Goal: Information Seeking & Learning: Learn about a topic

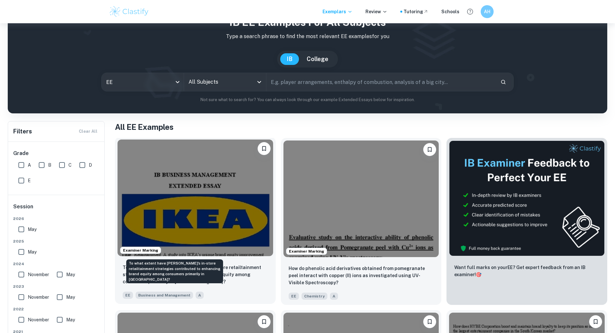
drag, startPoint x: 0, startPoint y: 0, endPoint x: 173, endPoint y: 233, distance: 290.6
click at [173, 264] on p "To what extent have IKEA's in-store retailtainment strategies contributed to en…" at bounding box center [195, 274] width 145 height 21
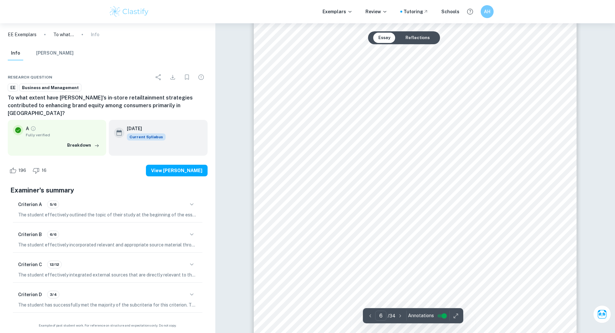
drag, startPoint x: 321, startPoint y: 134, endPoint x: 321, endPoint y: 248, distance: 114.0
drag, startPoint x: 293, startPoint y: 210, endPoint x: 306, endPoint y: 212, distance: 12.7
click at [306, 212] on span "brand equity is by [PERSON_NAME] (1993), which on the other hand proposes that …" at bounding box center [423, 211] width 260 height 6
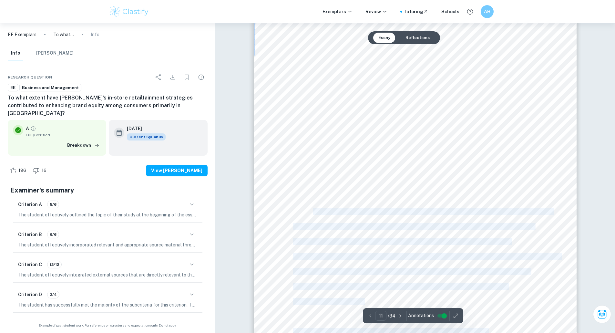
drag, startPoint x: 291, startPoint y: 212, endPoint x: 313, endPoint y: 211, distance: 21.3
click at [313, 211] on div "Figure 2. Aaker9s Brand Equity Model (1996) Instead, he proposes that brand awa…" at bounding box center [415, 216] width 323 height 456
click at [313, 211] on span "brand equity is by [PERSON_NAME] (1993), which on the other hand proposes that …" at bounding box center [423, 211] width 260 height 6
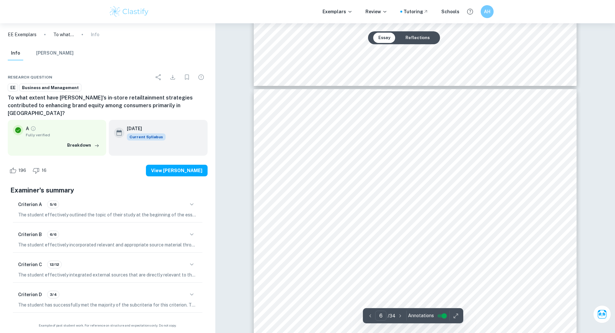
scroll to position [777, 0]
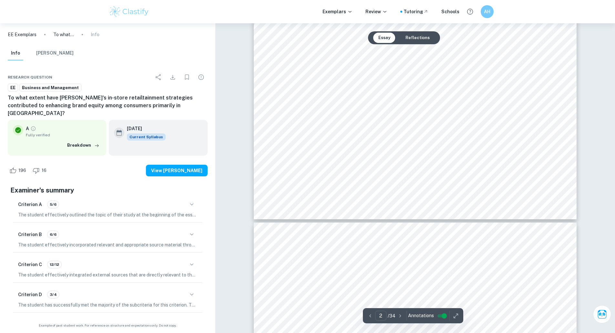
type input "1"
drag, startPoint x: 309, startPoint y: 207, endPoint x: 315, endPoint y: 44, distance: 162.9
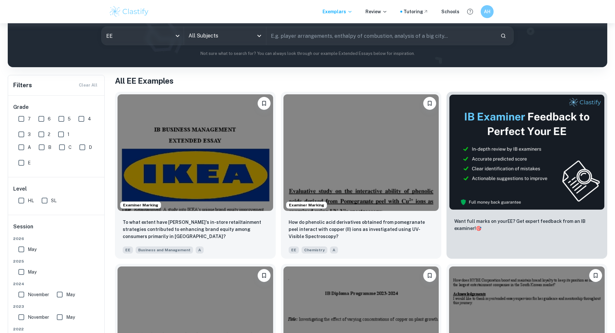
scroll to position [75, 0]
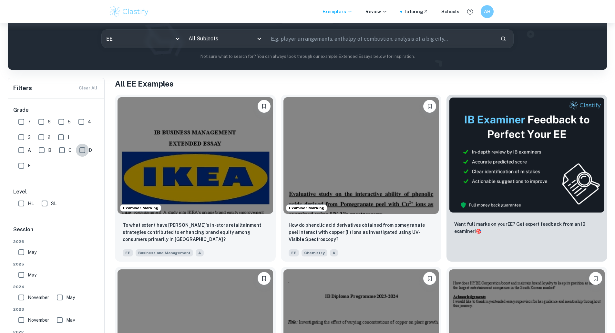
click at [84, 151] on input "D" at bounding box center [82, 150] width 13 height 13
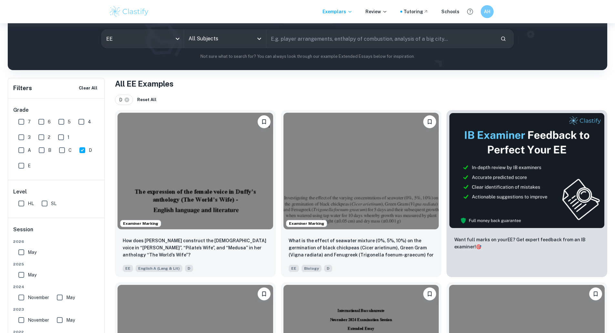
click at [95, 145] on div "D" at bounding box center [87, 149] width 20 height 16
click at [85, 153] on input "D" at bounding box center [82, 150] width 13 height 13
checkbox input "false"
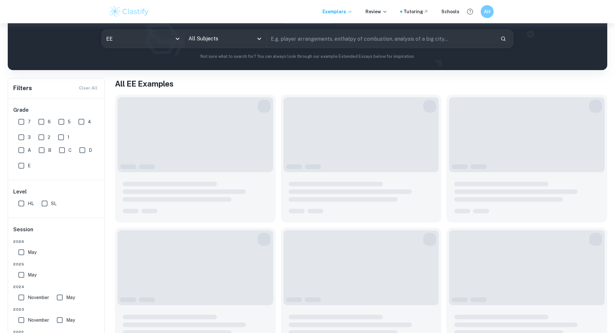
click at [46, 167] on div "A B C D E" at bounding box center [60, 156] width 89 height 31
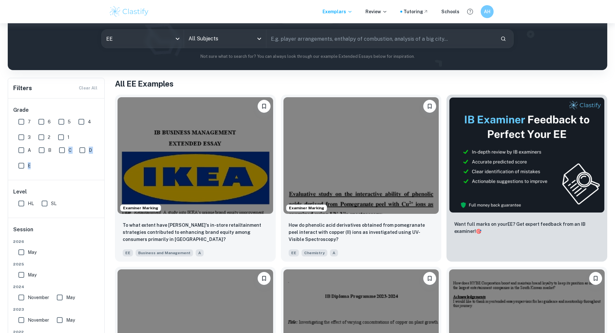
click at [24, 167] on input "E" at bounding box center [21, 165] width 13 height 13
checkbox input "true"
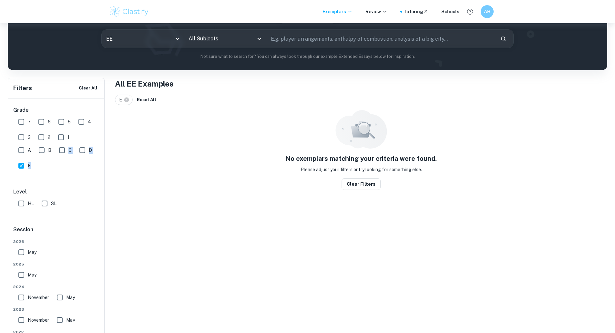
click at [57, 168] on div "A B C D E" at bounding box center [60, 156] width 89 height 31
click at [85, 154] on input "D" at bounding box center [82, 150] width 13 height 13
checkbox input "true"
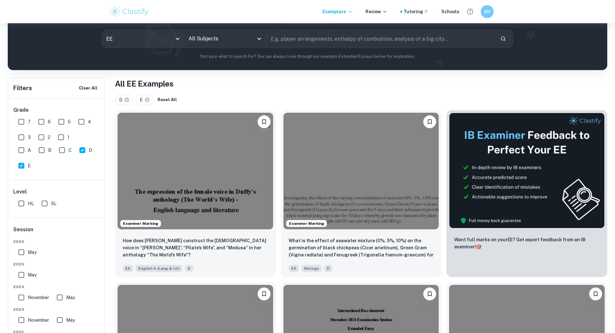
click at [21, 166] on input "E" at bounding box center [21, 165] width 13 height 13
checkbox input "false"
click at [284, 180] on img at bounding box center [362, 170] width 156 height 117
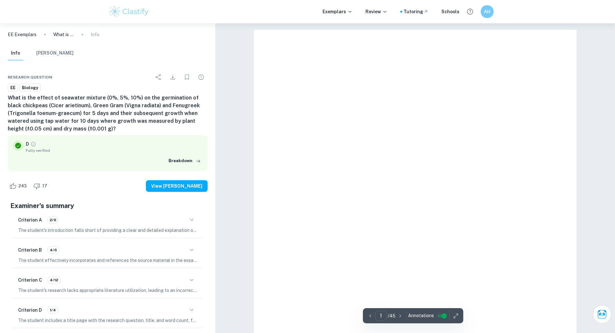
click at [190, 276] on icon "button" at bounding box center [192, 280] width 8 height 8
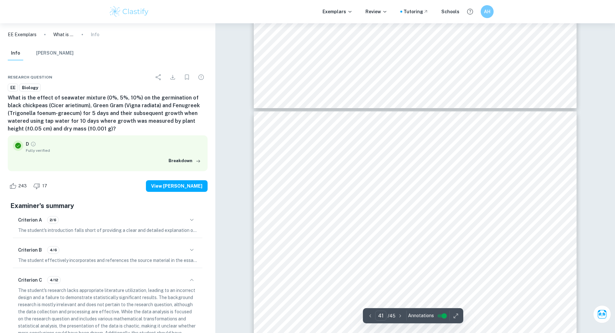
scroll to position [19043, 0]
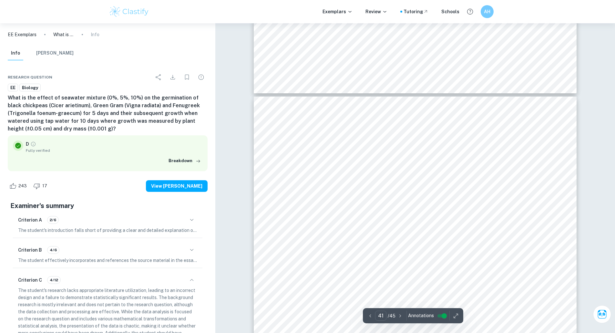
drag, startPoint x: 265, startPoint y: 156, endPoint x: 262, endPoint y: 275, distance: 119.2
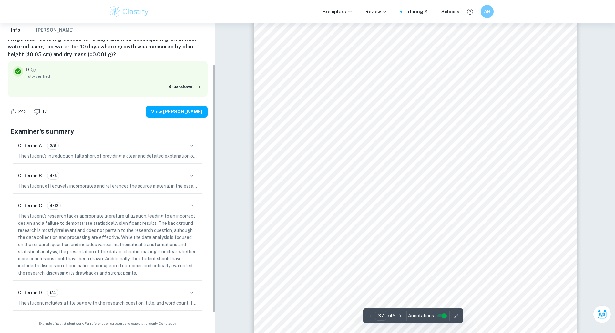
scroll to position [75, 0]
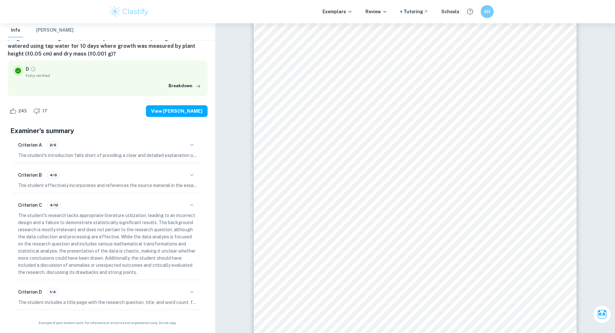
click at [193, 152] on p "The student's introduction falls short of providing a clear and detailed explan…" at bounding box center [107, 155] width 179 height 7
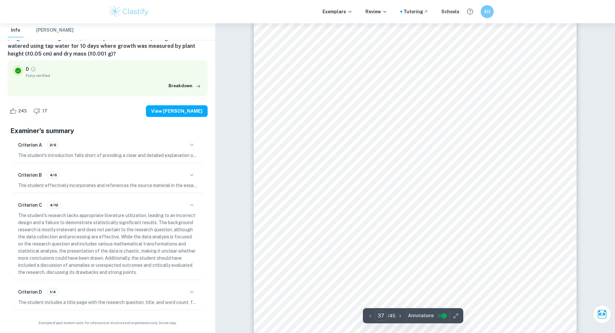
scroll to position [16685, 0]
click at [191, 143] on icon "button" at bounding box center [192, 145] width 8 height 8
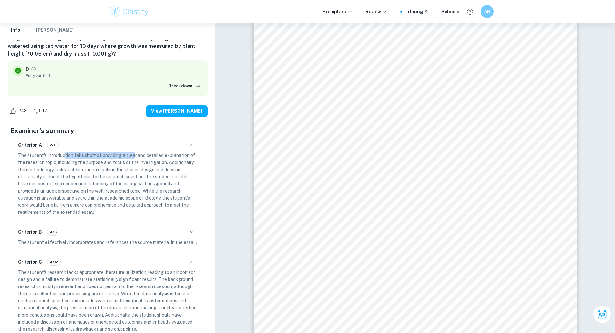
drag, startPoint x: 64, startPoint y: 157, endPoint x: 134, endPoint y: 154, distance: 70.4
click at [134, 154] on p "The student's introduction falls short of providing a clear and detailed explan…" at bounding box center [107, 184] width 179 height 64
click at [139, 154] on p "The student's introduction falls short of providing a clear and detailed explan…" at bounding box center [107, 184] width 179 height 64
click at [132, 154] on p "The student's introduction falls short of providing a clear and detailed explan…" at bounding box center [107, 184] width 179 height 64
drag, startPoint x: 68, startPoint y: 164, endPoint x: 100, endPoint y: 161, distance: 32.5
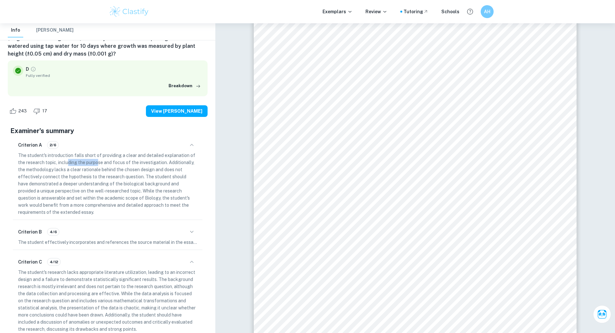
click at [100, 161] on p "The student's introduction falls short of providing a clear and detailed explan…" at bounding box center [107, 184] width 179 height 64
drag, startPoint x: 118, startPoint y: 161, endPoint x: 173, endPoint y: 161, distance: 55.2
click at [173, 161] on p "The student's introduction falls short of providing a clear and detailed explan…" at bounding box center [107, 184] width 179 height 64
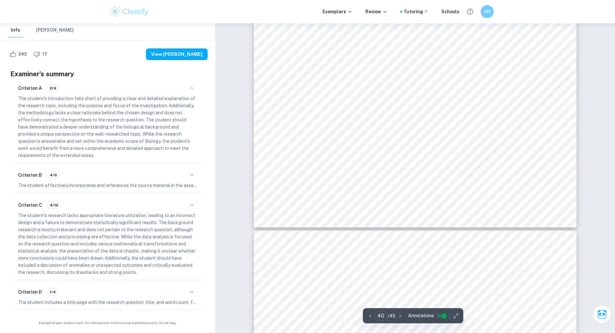
scroll to position [18268, 0]
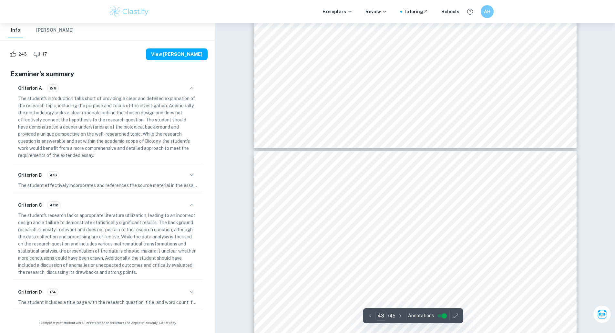
drag, startPoint x: 270, startPoint y: 147, endPoint x: 278, endPoint y: 201, distance: 55.1
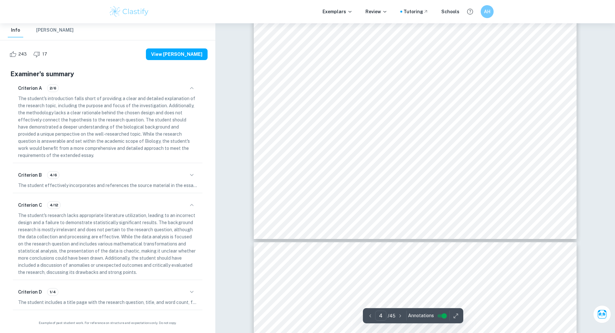
scroll to position [0, 0]
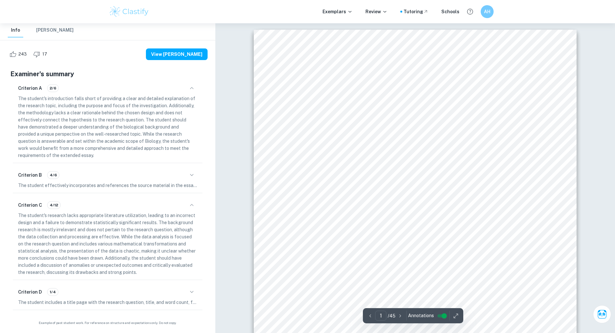
drag, startPoint x: 342, startPoint y: 213, endPoint x: 306, endPoint y: 61, distance: 155.3
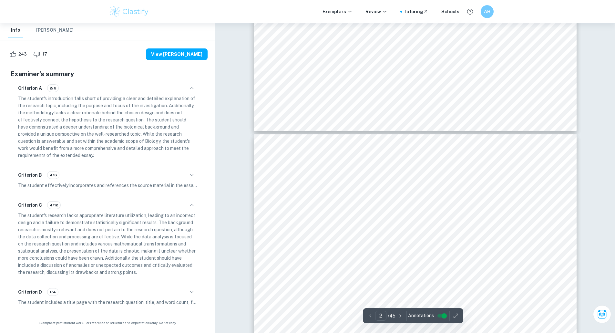
type input "3"
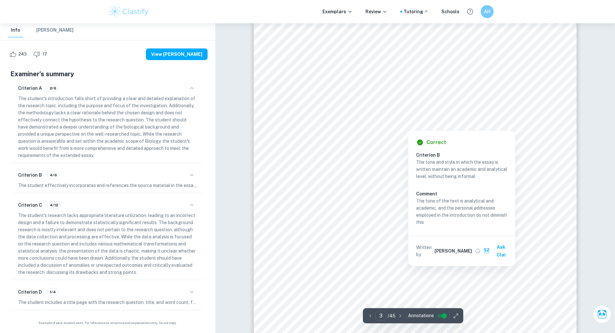
scroll to position [1227, 0]
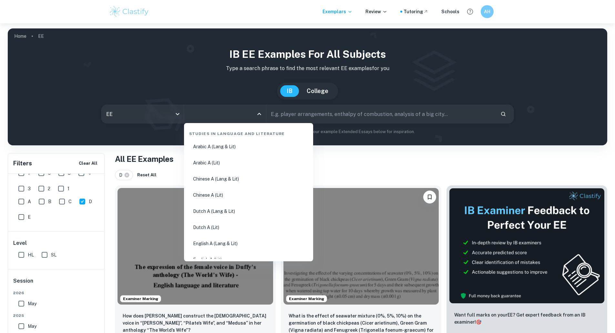
click at [228, 112] on input "All Subjects" at bounding box center [220, 114] width 67 height 12
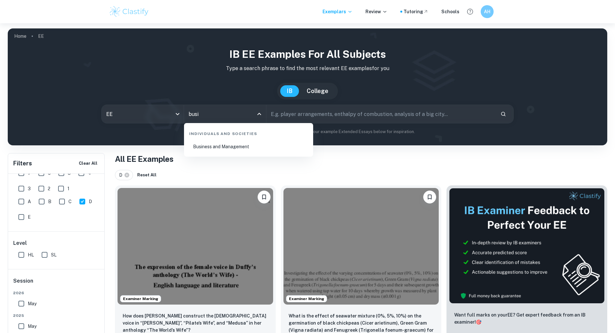
type input "busin"
click at [243, 145] on li "Business and Management" at bounding box center [249, 146] width 124 height 15
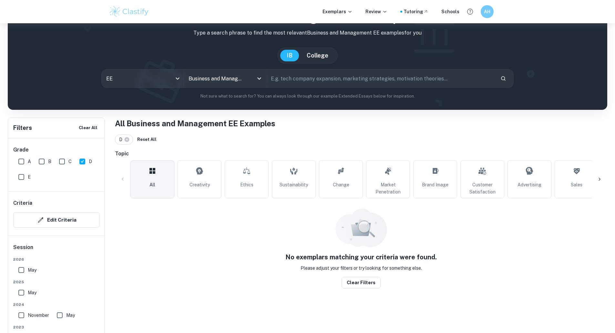
scroll to position [65, 0]
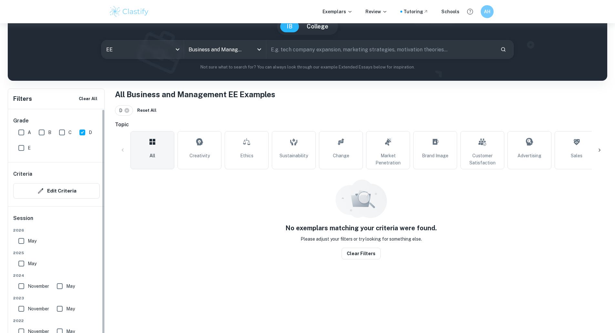
click at [88, 136] on label "D" at bounding box center [84, 132] width 16 height 13
click at [88, 136] on input "D" at bounding box center [82, 132] width 13 height 13
checkbox input "false"
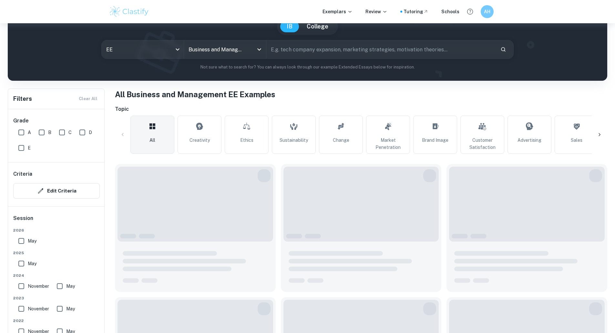
click at [56, 138] on input "C" at bounding box center [62, 132] width 13 height 13
checkbox input "true"
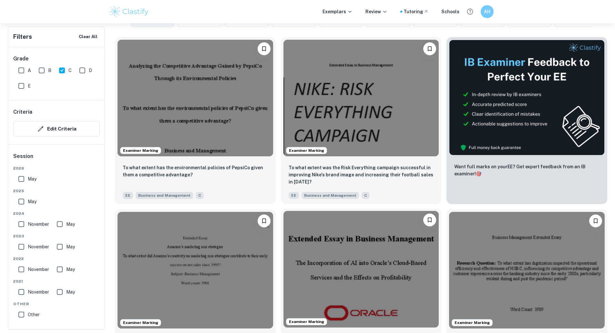
scroll to position [323, 0]
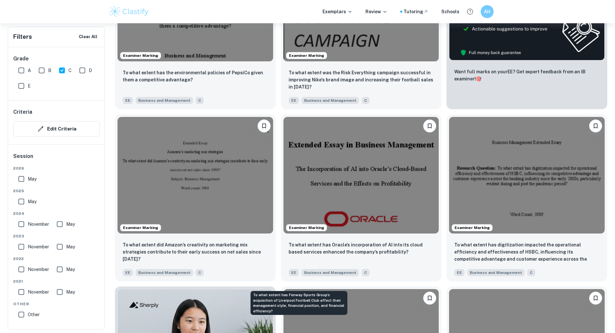
drag, startPoint x: 240, startPoint y: 217, endPoint x: 236, endPoint y: 305, distance: 87.6
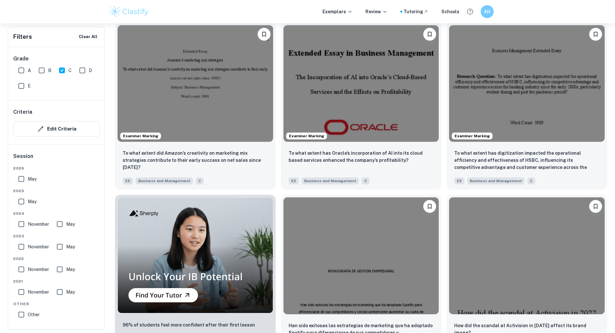
scroll to position [612, 0]
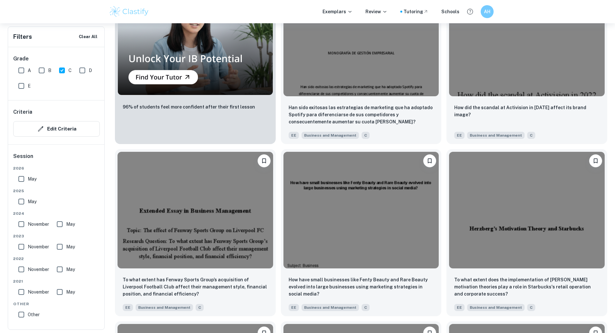
drag, startPoint x: 234, startPoint y: 232, endPoint x: 239, endPoint y: 328, distance: 96.4
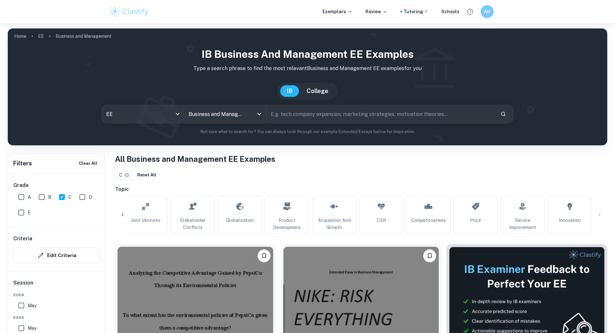
scroll to position [184, 0]
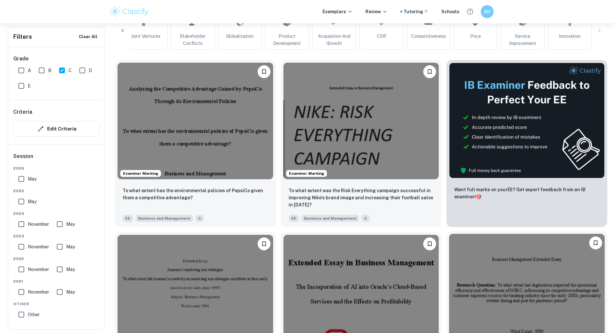
click at [449, 239] on img at bounding box center [527, 292] width 156 height 117
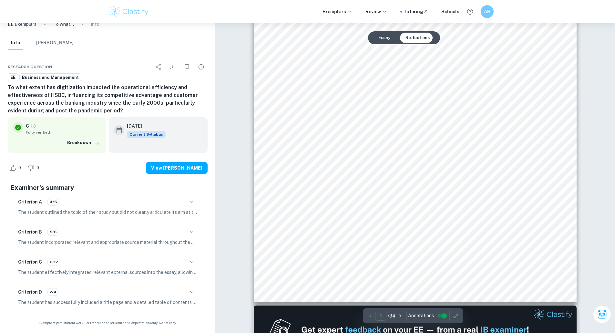
scroll to position [226, 0]
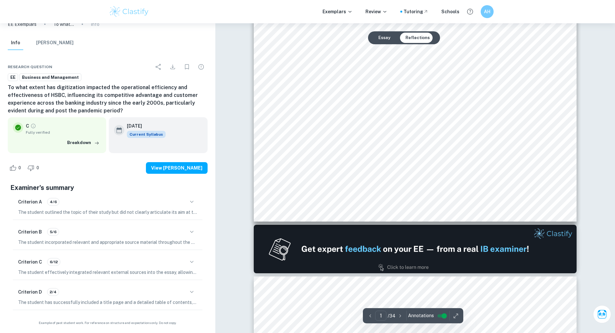
click at [189, 289] on icon "button" at bounding box center [192, 292] width 8 height 8
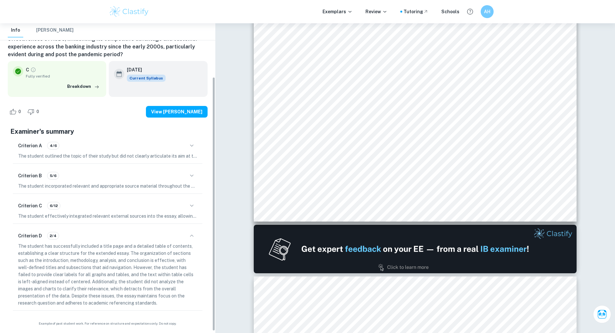
scroll to position [68, 0]
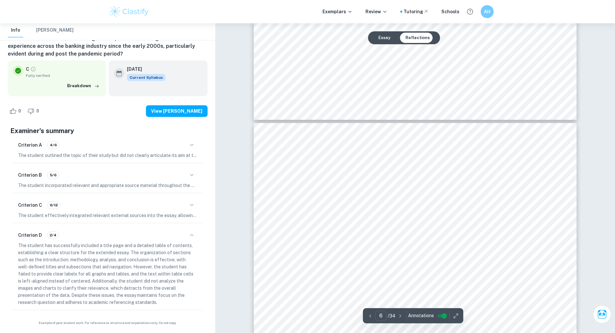
drag, startPoint x: 310, startPoint y: 196, endPoint x: 311, endPoint y: 215, distance: 19.1
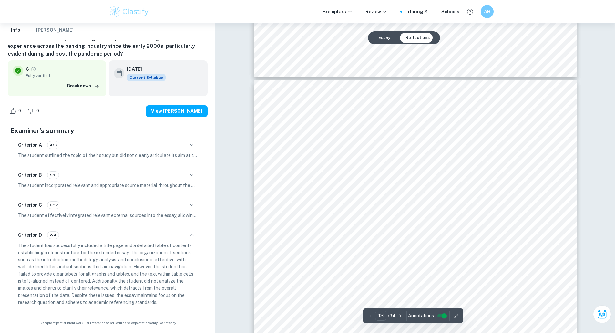
scroll to position [5097, 0]
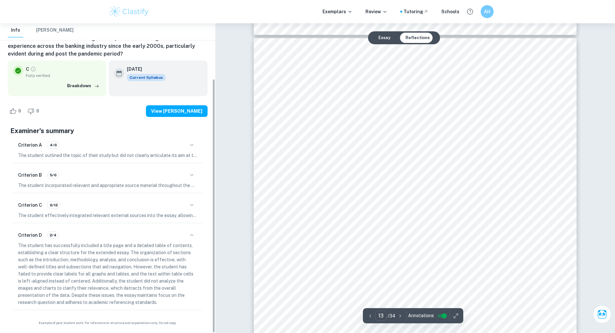
drag, startPoint x: 198, startPoint y: 209, endPoint x: 191, endPoint y: 203, distance: 9.7
click at [197, 209] on div "Criterion C 6/12 The student effectively integrated relevant external sources i…" at bounding box center [108, 209] width 190 height 27
click at [191, 203] on icon "button" at bounding box center [192, 205] width 8 height 8
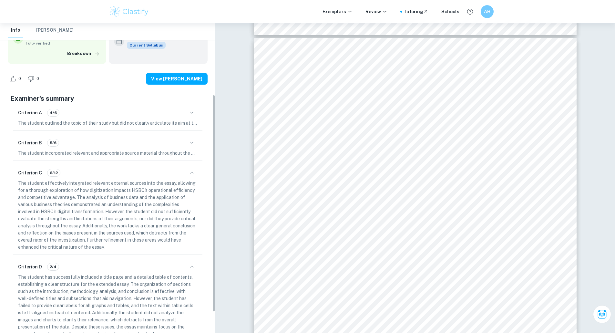
scroll to position [131, 0]
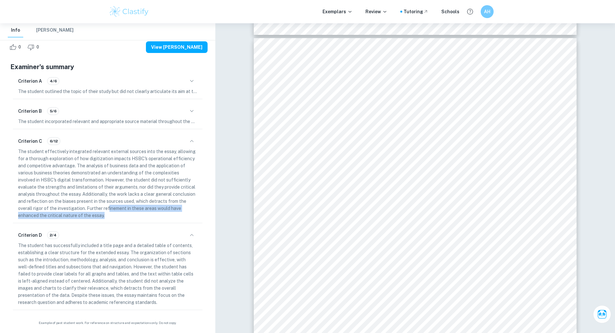
drag, startPoint x: 114, startPoint y: 213, endPoint x: 109, endPoint y: 208, distance: 6.9
click at [109, 208] on p "The student effectively integrated relevant external sources into the essay, al…" at bounding box center [107, 183] width 179 height 71
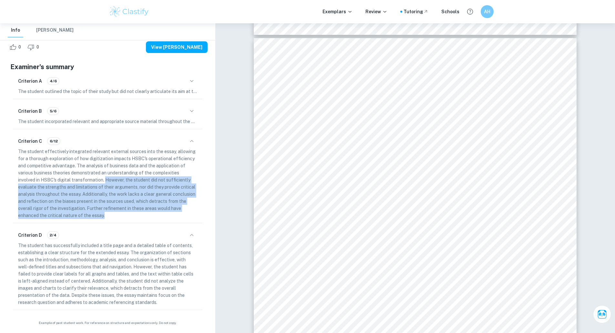
drag, startPoint x: 110, startPoint y: 217, endPoint x: 107, endPoint y: 180, distance: 36.7
click at [107, 180] on p "The student effectively integrated relevant external sources into the essay, al…" at bounding box center [107, 183] width 179 height 71
copy p "However, the student did not sufficiently evaluate the strengths and limitation…"
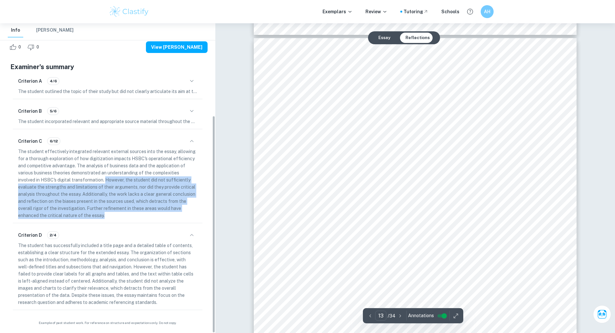
click at [176, 177] on p "The student effectively integrated relevant external sources into the essay, al…" at bounding box center [107, 183] width 179 height 71
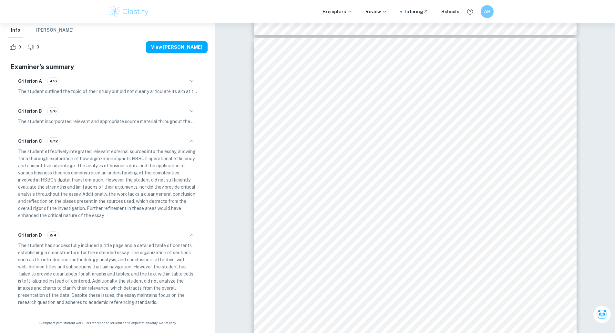
click at [187, 114] on div "Criterion B 5/6" at bounding box center [107, 111] width 179 height 11
click at [187, 113] on button "button" at bounding box center [191, 111] width 11 height 11
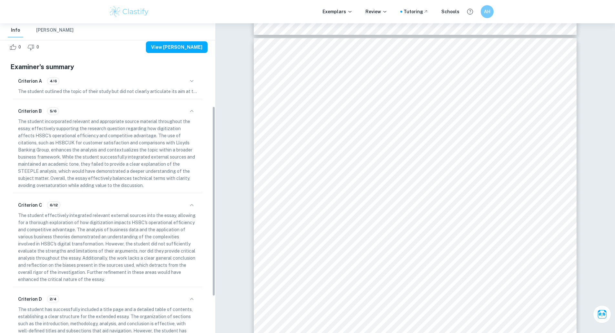
scroll to position [164, 0]
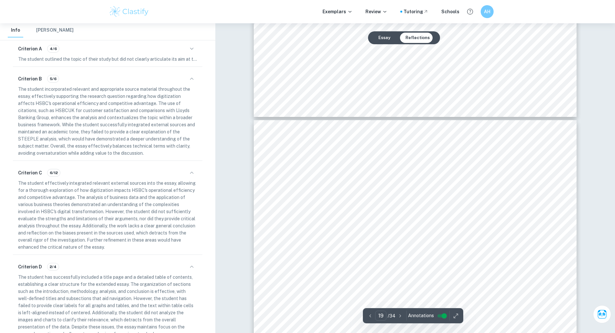
drag, startPoint x: 285, startPoint y: 169, endPoint x: 282, endPoint y: 190, distance: 21.4
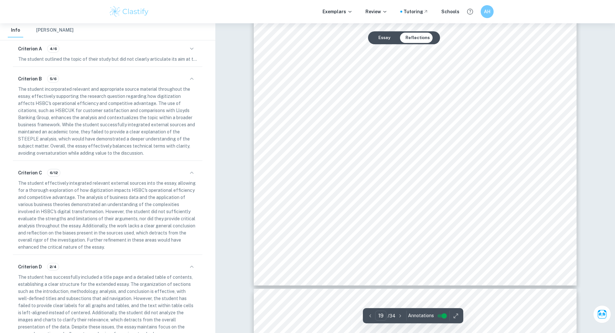
scroll to position [7813, 0]
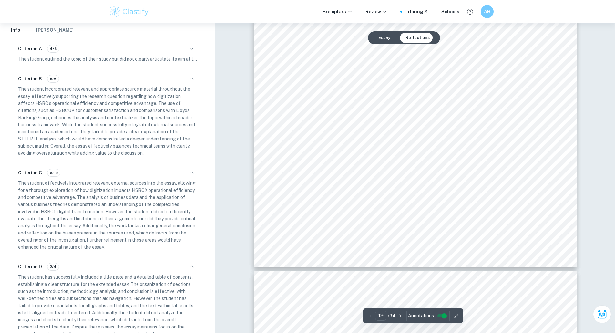
click at [349, 141] on div "limited to promoting paperless transactions, enhancing mobile banking features,…" at bounding box center [415, 58] width 323 height 418
drag, startPoint x: 360, startPoint y: 152, endPoint x: 382, endPoint y: 151, distance: 22.0
click at [379, 151] on span "eco-friendly activities. By adopting these strategies, HSBC is not only able to…" at bounding box center [415, 151] width 247 height 6
click at [382, 151] on span "eco-friendly activities. By adopting these strategies, HSBC is not only able to…" at bounding box center [415, 151] width 247 height 6
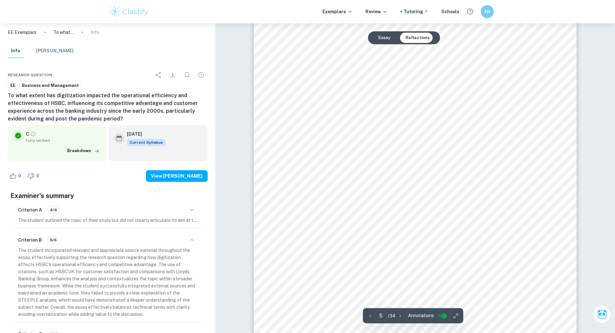
scroll to position [0, 0]
drag, startPoint x: 278, startPoint y: 187, endPoint x: 311, endPoint y: 64, distance: 126.7
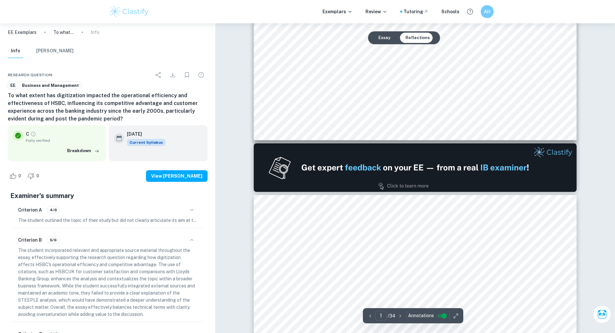
scroll to position [323, 0]
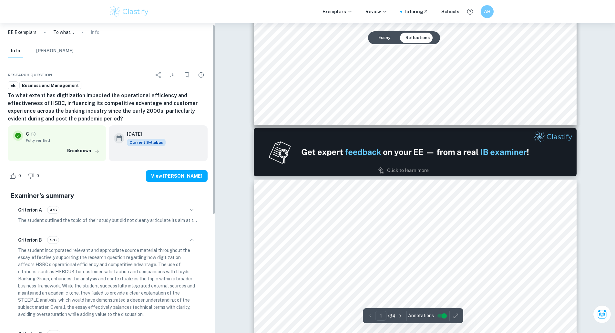
click at [192, 211] on icon "button" at bounding box center [192, 210] width 8 height 8
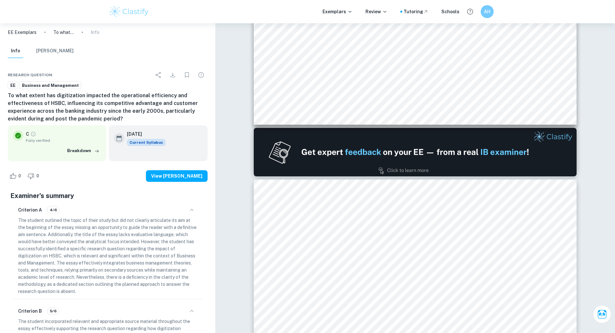
click at [136, 210] on div "Criterion A 4/6" at bounding box center [107, 209] width 179 height 11
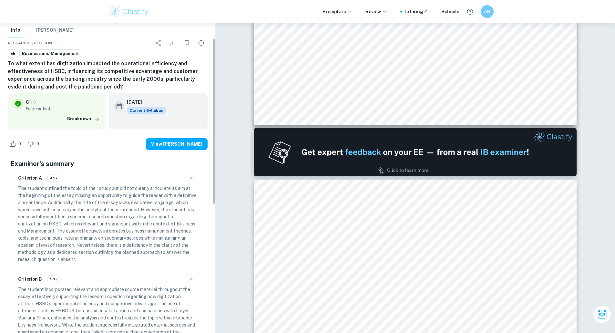
scroll to position [35, 0]
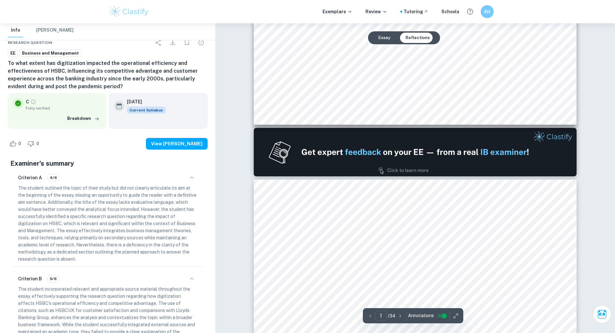
type input "2"
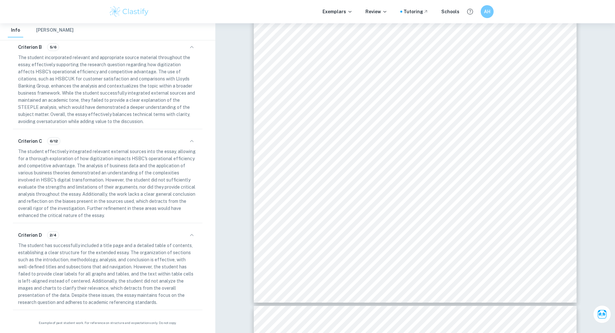
scroll to position [646, 0]
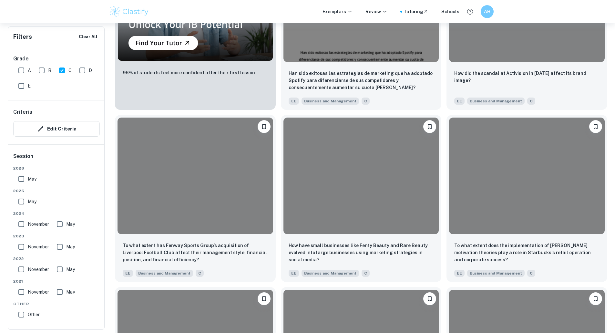
scroll to position [184, 0]
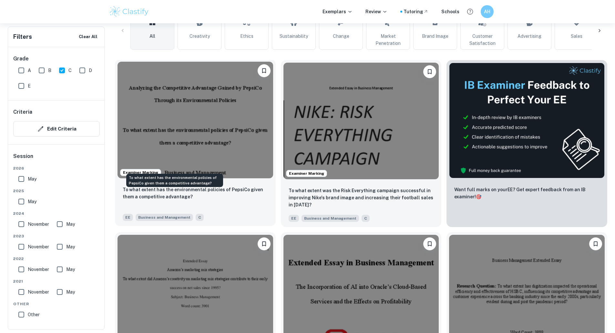
click at [209, 186] on p "To what extent has the environmental policies of PepsiCo given them a competiti…" at bounding box center [195, 193] width 145 height 14
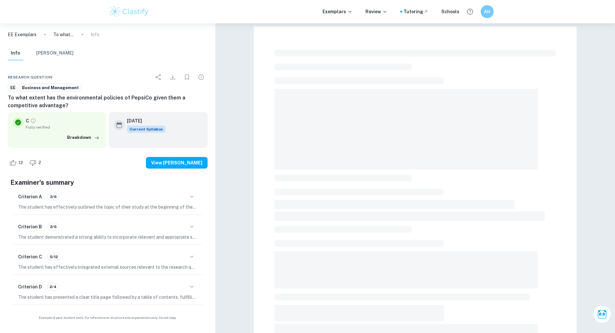
scroll to position [32, 0]
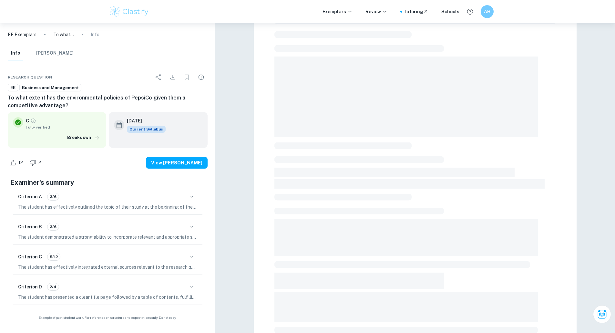
click at [193, 253] on icon "button" at bounding box center [192, 257] width 8 height 8
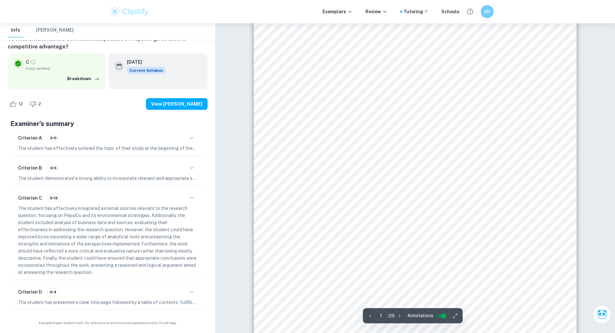
scroll to position [129, 0]
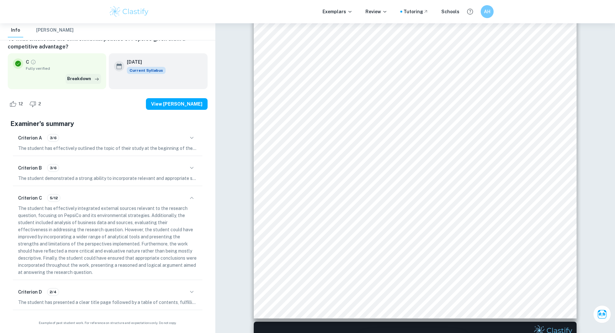
click at [88, 81] on button "Breakdown" at bounding box center [84, 79] width 36 height 10
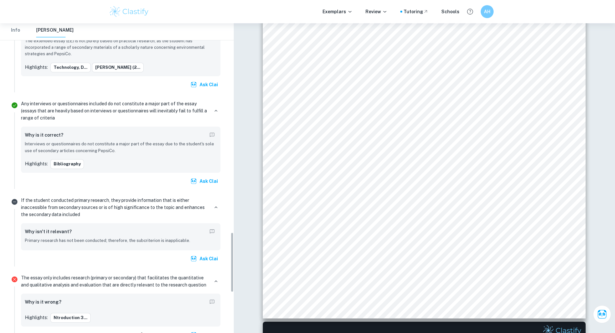
scroll to position [0, 0]
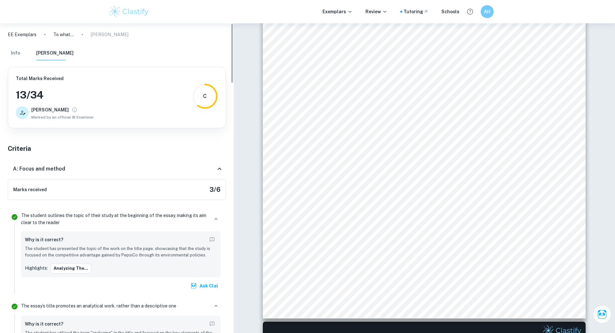
drag, startPoint x: 112, startPoint y: 190, endPoint x: 111, endPoint y: 35, distance: 155.0
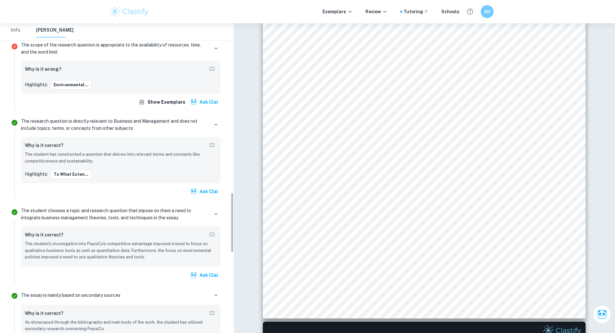
scroll to position [1282, 0]
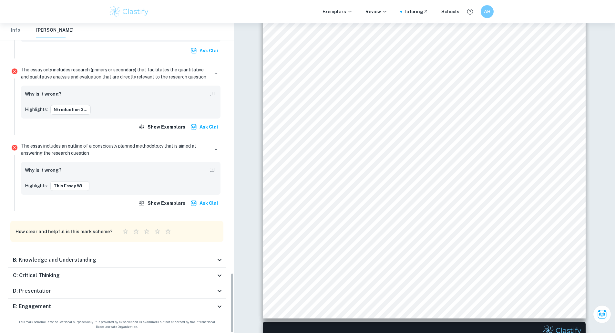
drag, startPoint x: 96, startPoint y: 288, endPoint x: 90, endPoint y: 324, distance: 36.0
click at [98, 308] on div "E: Engagement" at bounding box center [114, 307] width 203 height 8
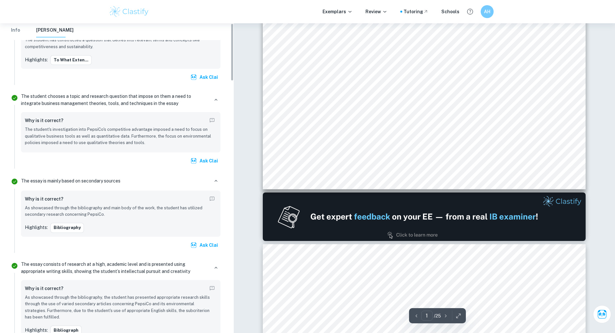
scroll to position [0, 0]
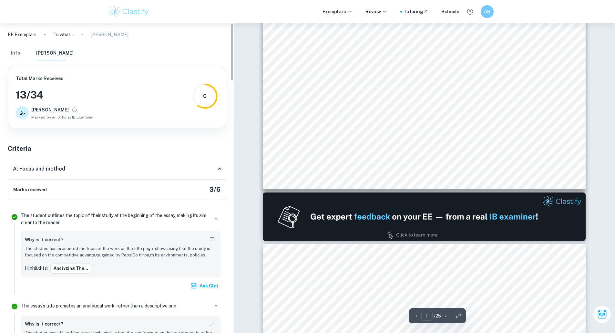
drag, startPoint x: 121, startPoint y: 258, endPoint x: 103, endPoint y: -12, distance: 270.0
drag, startPoint x: 161, startPoint y: 97, endPoint x: 163, endPoint y: 39, distance: 58.2
click at [32, 52] on div "Info [PERSON_NAME]" at bounding box center [41, 53] width 66 height 14
drag, startPoint x: 20, startPoint y: 53, endPoint x: 79, endPoint y: 51, distance: 59.5
click at [20, 53] on button "Info" at bounding box center [16, 53] width 16 height 14
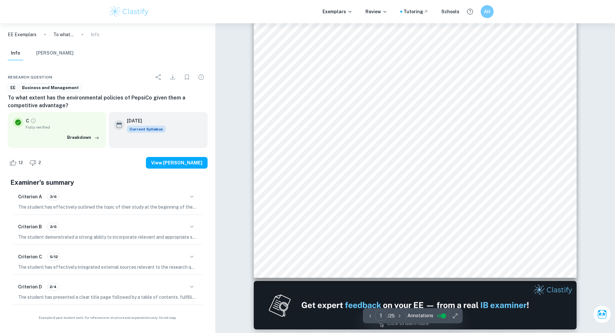
scroll to position [218, 0]
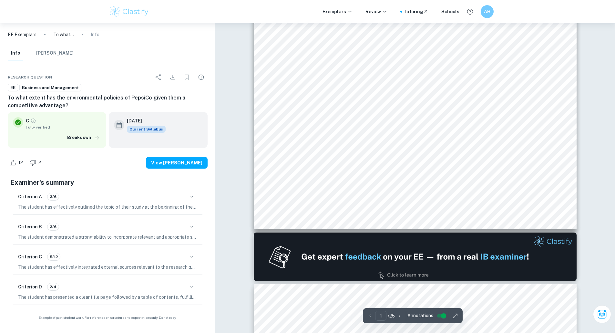
click at [191, 199] on icon "button" at bounding box center [192, 197] width 8 height 8
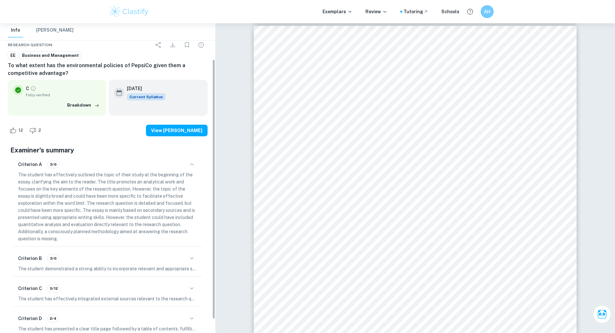
scroll to position [59, 0]
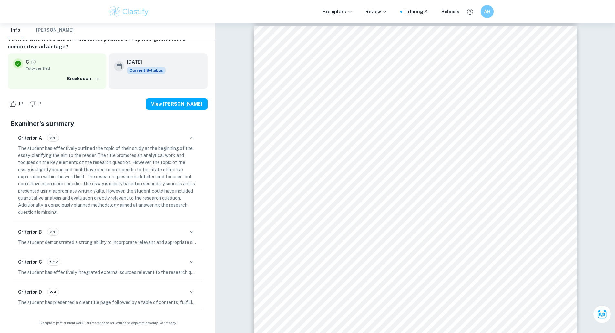
drag, startPoint x: 190, startPoint y: 234, endPoint x: 174, endPoint y: 234, distance: 15.5
click at [190, 234] on icon "button" at bounding box center [192, 232] width 8 height 8
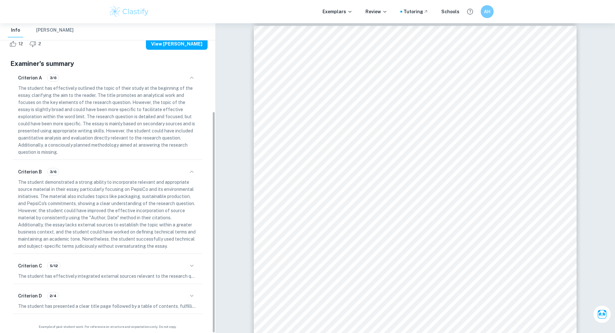
scroll to position [123, 0]
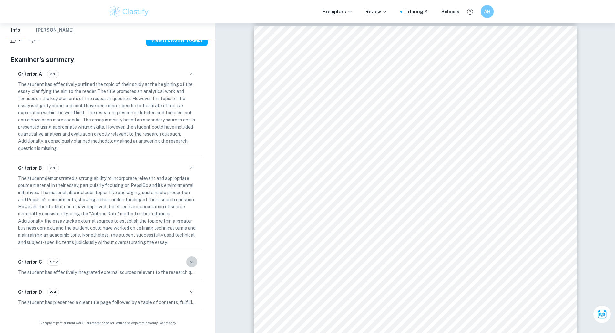
click at [191, 259] on icon "button" at bounding box center [192, 262] width 8 height 8
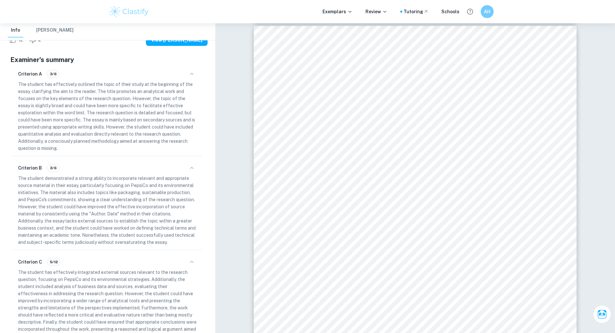
click at [186, 170] on div "Criterion B 3/6" at bounding box center [107, 167] width 179 height 11
click at [190, 169] on icon "button" at bounding box center [192, 168] width 8 height 8
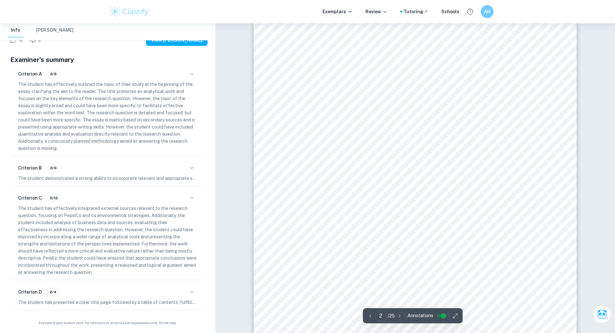
scroll to position [541, 0]
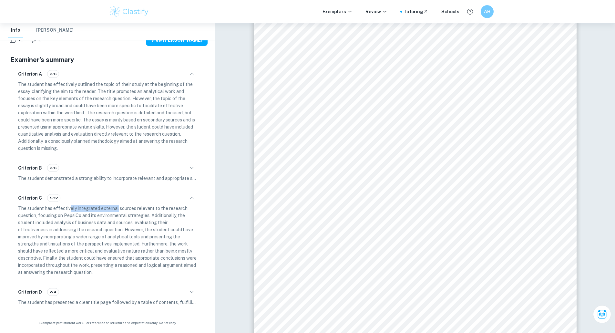
drag, startPoint x: 69, startPoint y: 211, endPoint x: 116, endPoint y: 210, distance: 47.2
click at [116, 210] on p "The student has effectively integrated external sources relevant to the researc…" at bounding box center [107, 240] width 179 height 71
click at [117, 210] on p "The student has effectively integrated external sources relevant to the researc…" at bounding box center [107, 240] width 179 height 71
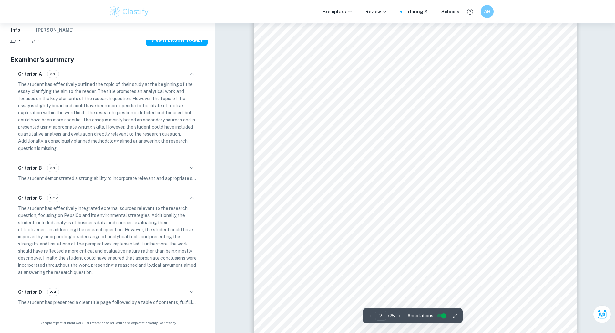
scroll to position [606, 0]
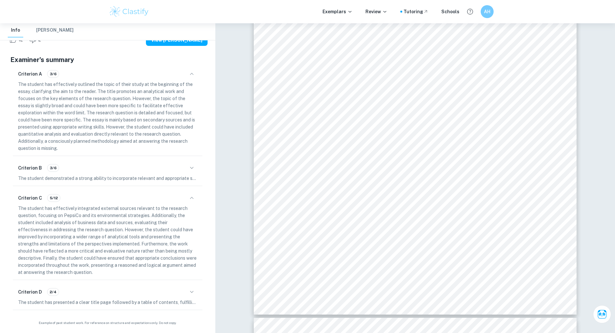
click at [196, 292] on button "button" at bounding box center [191, 291] width 11 height 11
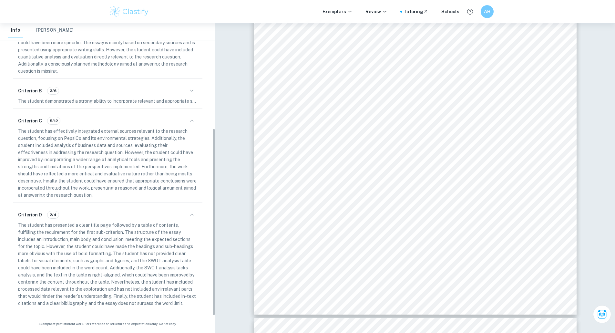
scroll to position [201, 0]
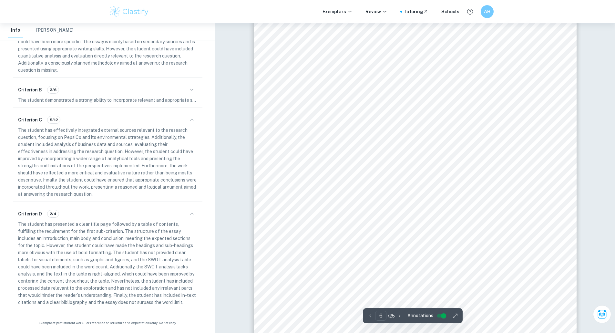
drag, startPoint x: 225, startPoint y: 205, endPoint x: 224, endPoint y: 258, distance: 53.6
drag, startPoint x: 348, startPoint y: 120, endPoint x: 345, endPoint y: 202, distance: 81.4
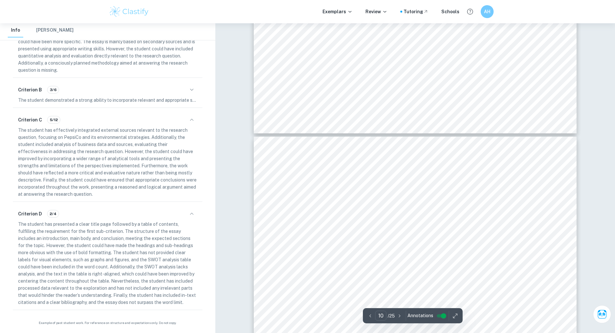
scroll to position [3764, 0]
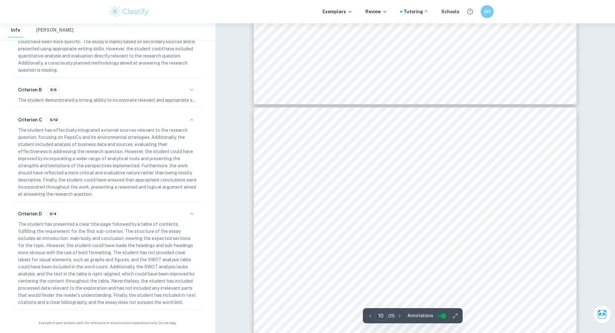
drag, startPoint x: 326, startPoint y: 178, endPoint x: 334, endPoint y: 220, distance: 43.1
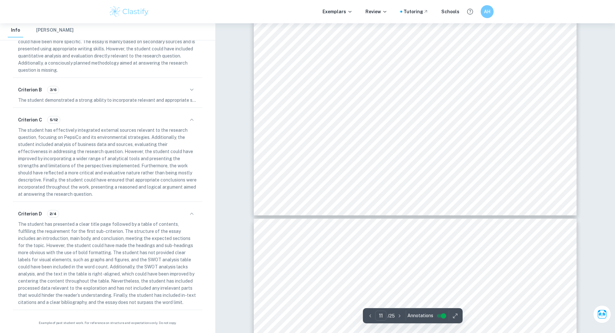
type input "12"
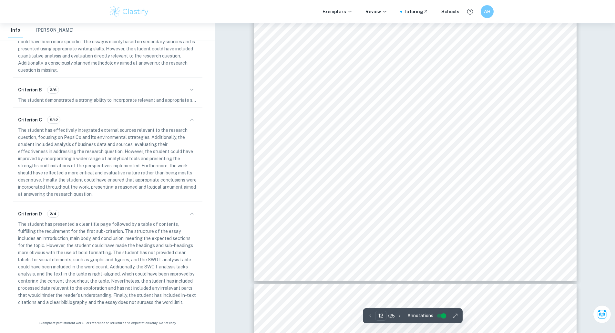
scroll to position [4862, 0]
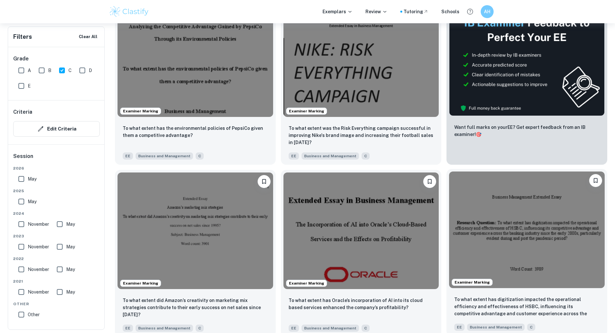
scroll to position [249, 0]
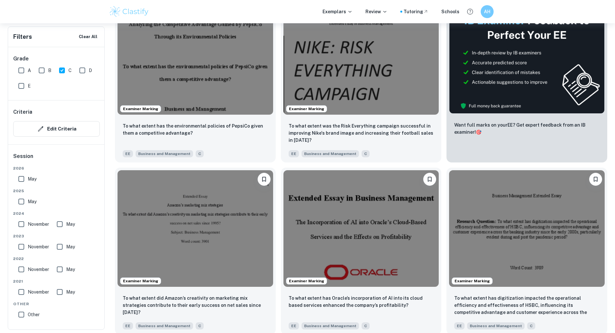
click at [52, 70] on div "B" at bounding box center [46, 69] width 20 height 16
drag, startPoint x: 47, startPoint y: 67, endPoint x: 63, endPoint y: 73, distance: 16.1
click at [47, 67] on input "B" at bounding box center [41, 70] width 13 height 13
checkbox input "true"
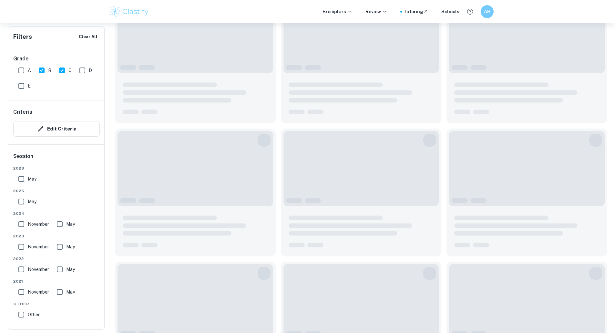
click at [63, 73] on input "C" at bounding box center [62, 70] width 13 height 13
checkbox input "false"
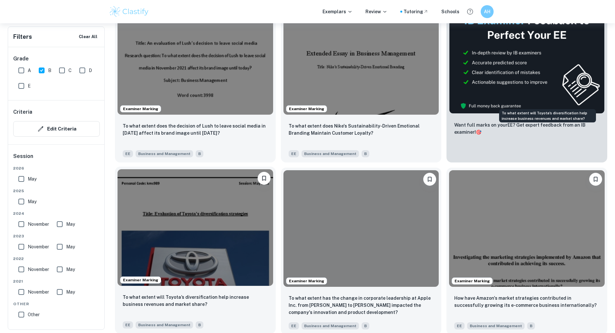
click at [268, 294] on p "To what extent will Toyota’s diversification help increase business revenues an…" at bounding box center [195, 301] width 145 height 14
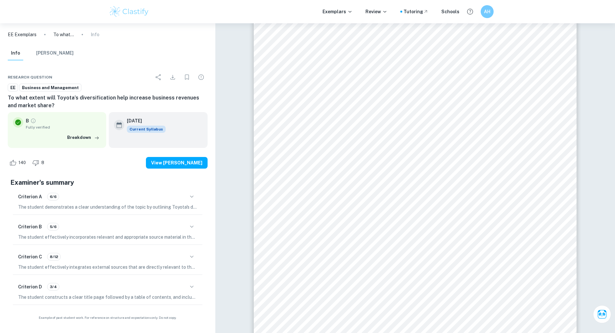
scroll to position [711, 0]
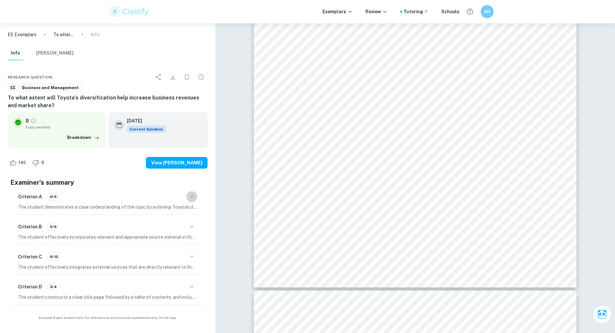
click at [192, 194] on icon "button" at bounding box center [192, 197] width 8 height 8
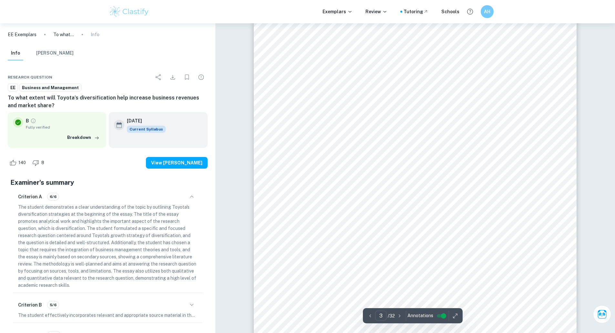
scroll to position [1001, 0]
drag, startPoint x: 403, startPoint y: 123, endPoint x: 411, endPoint y: 122, distance: 7.8
click at [410, 122] on div "Personal Code: kmc989 Session: [DATE] 3 Introduction [PERSON_NAME] Toyota is a …" at bounding box center [415, 228] width 323 height 457
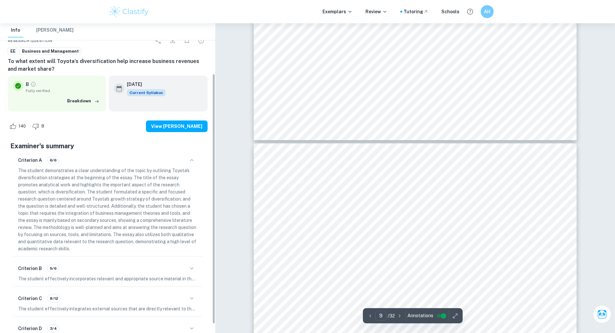
scroll to position [73, 0]
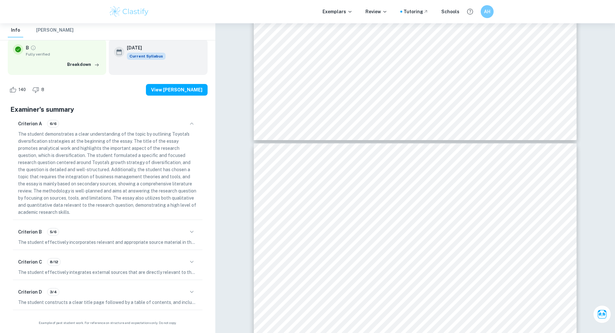
click at [184, 296] on div "Criterion D 3/4" at bounding box center [107, 291] width 179 height 11
click at [187, 294] on button "button" at bounding box center [191, 291] width 11 height 11
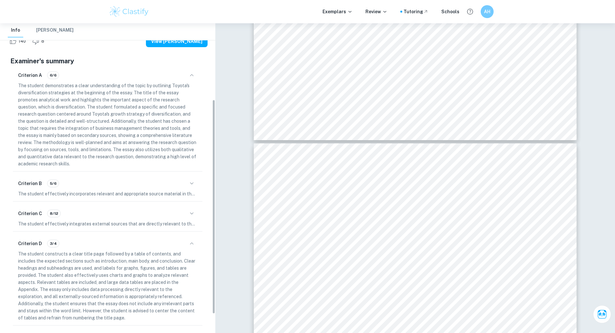
scroll to position [137, 0]
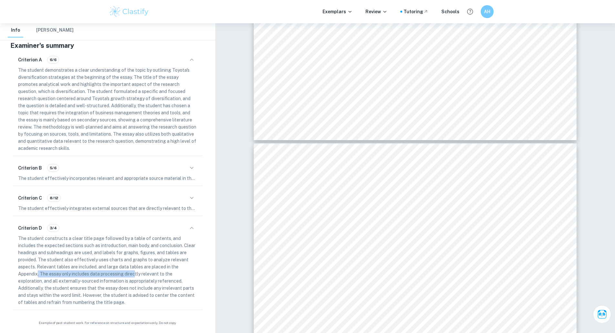
drag, startPoint x: 38, startPoint y: 276, endPoint x: 136, endPoint y: 276, distance: 97.9
click at [136, 276] on p "The student constructs a clear title page followed by a table of contents, and …" at bounding box center [107, 270] width 179 height 71
drag, startPoint x: 61, startPoint y: 287, endPoint x: 96, endPoint y: 287, distance: 34.9
click at [95, 287] on p "The student constructs a clear title page followed by a table of contents, and …" at bounding box center [107, 270] width 179 height 71
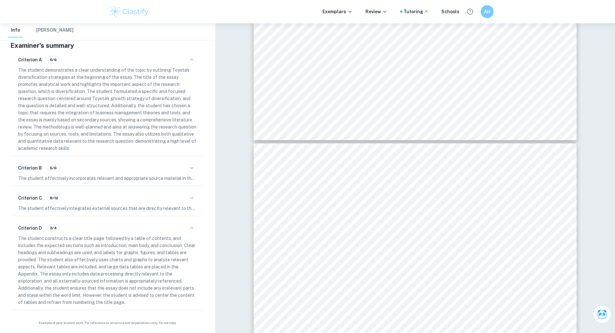
click at [96, 286] on p "The student constructs a clear title page followed by a table of contents, and …" at bounding box center [107, 270] width 179 height 71
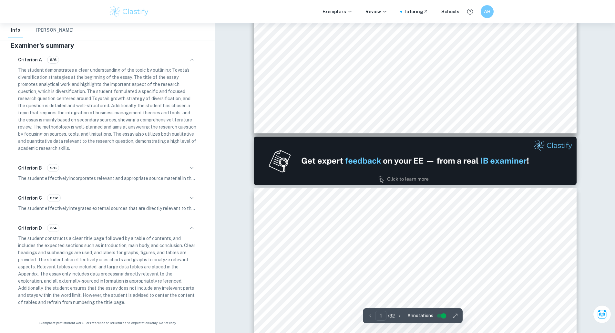
scroll to position [0, 0]
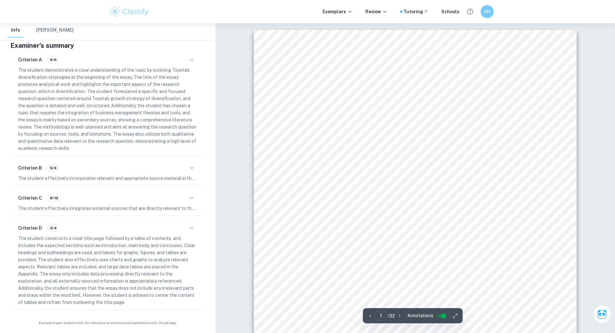
drag, startPoint x: 259, startPoint y: 144, endPoint x: 261, endPoint y: 135, distance: 9.2
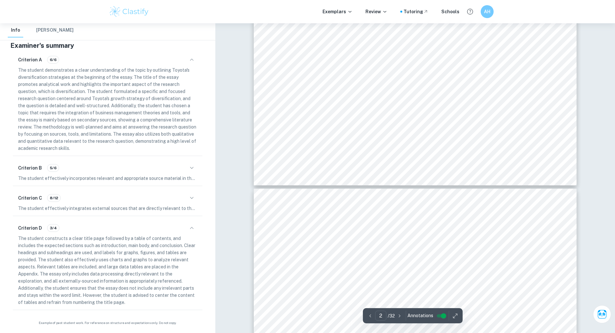
type input "3"
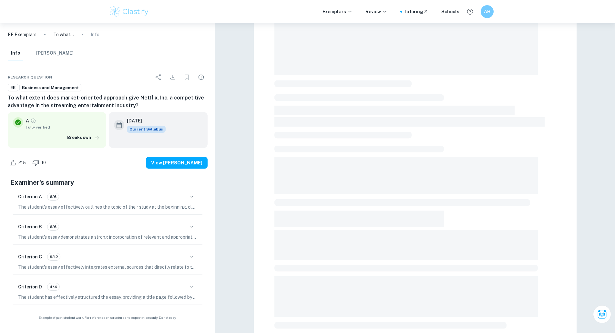
scroll to position [97, 0]
click at [192, 258] on icon "button" at bounding box center [192, 257] width 8 height 8
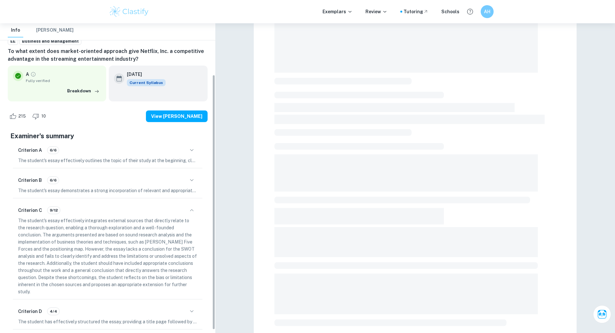
scroll to position [65, 0]
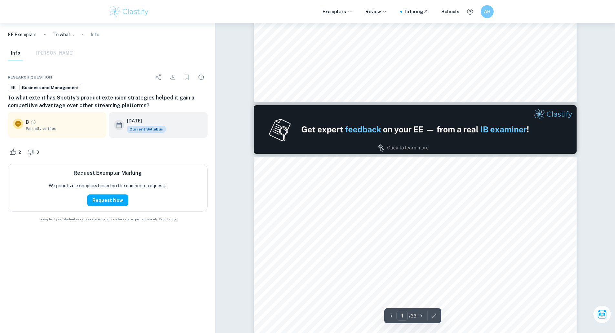
type input "2"
drag, startPoint x: 276, startPoint y: 176, endPoint x: 273, endPoint y: 208, distance: 32.4
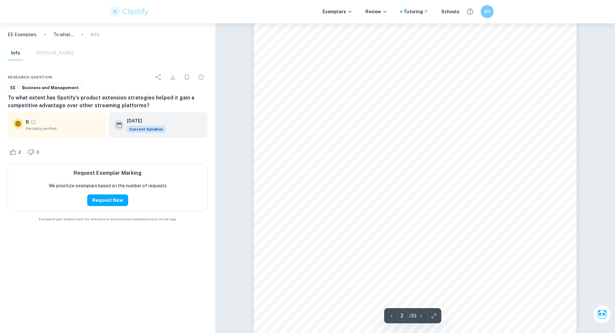
drag, startPoint x: 269, startPoint y: 205, endPoint x: 269, endPoint y: 218, distance: 13.3
